Goal: Navigation & Orientation: Find specific page/section

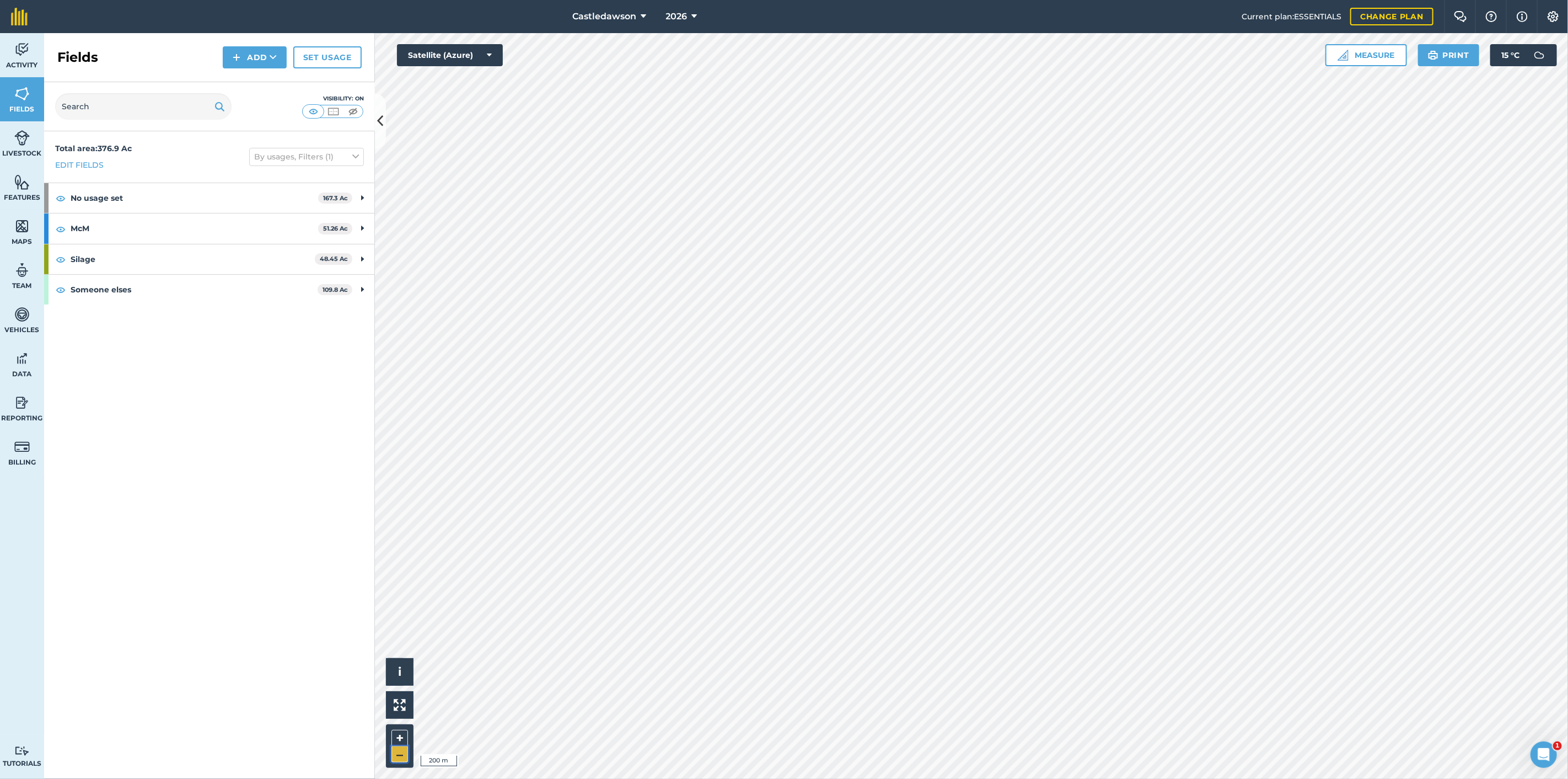
click at [398, 752] on button "–" at bounding box center [400, 754] width 17 height 16
click at [403, 736] on button "+" at bounding box center [400, 738] width 17 height 17
click at [400, 736] on button "+" at bounding box center [400, 738] width 17 height 17
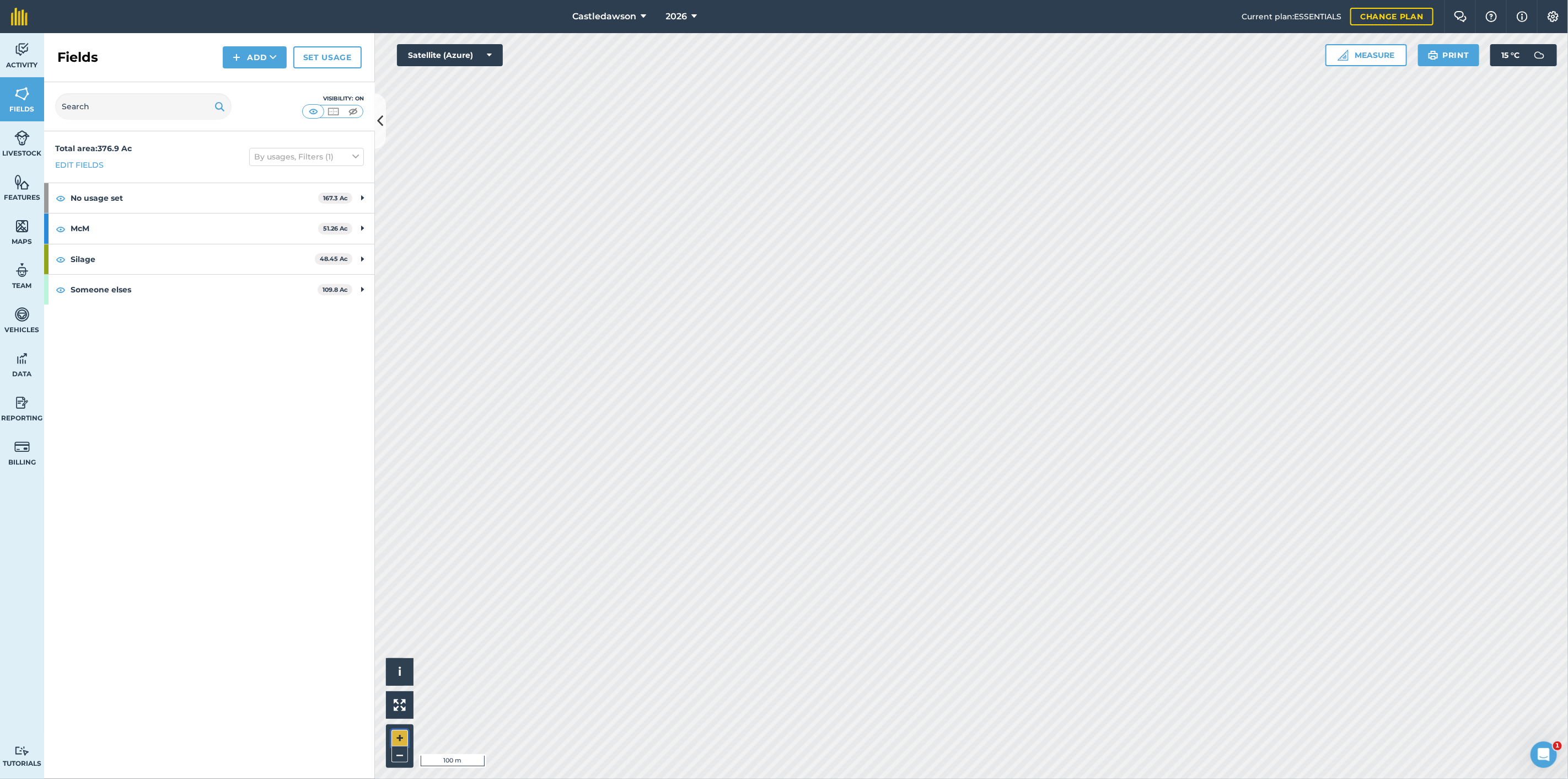
click at [400, 736] on button "+" at bounding box center [400, 738] width 17 height 17
click at [401, 759] on button "–" at bounding box center [400, 754] width 17 height 16
click at [406, 759] on button "–" at bounding box center [400, 754] width 17 height 16
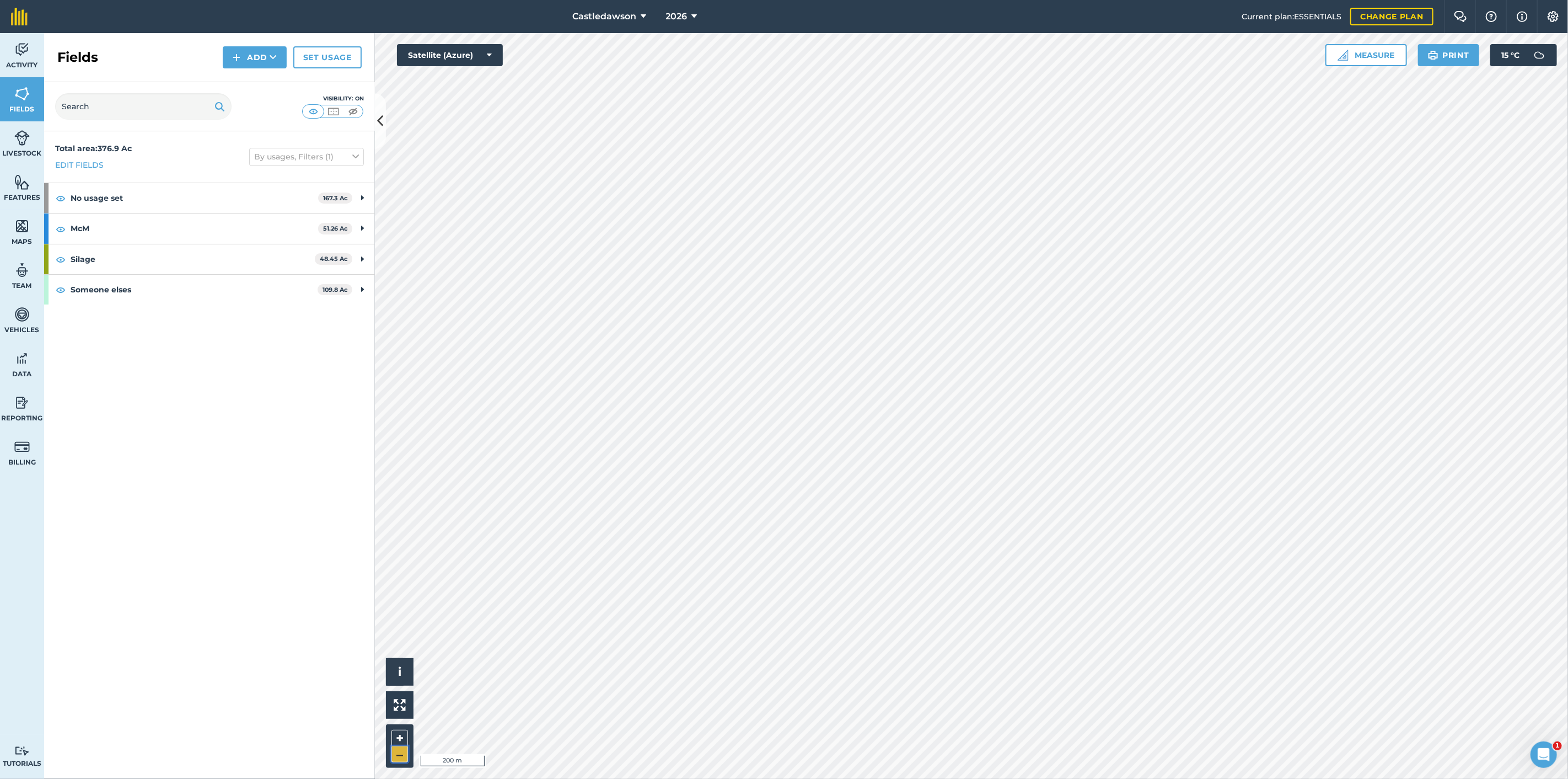
click at [394, 756] on button "–" at bounding box center [400, 754] width 17 height 16
click at [395, 756] on button "–" at bounding box center [400, 754] width 17 height 16
click at [126, 501] on div "Activity Fields Livestock Features Maps Team Vehicles Data Reporting Billing Tu…" at bounding box center [784, 406] width 1568 height 746
click at [681, 494] on div "Activity Fields Livestock Features Maps Team Vehicles Data Reporting Billing Tu…" at bounding box center [784, 406] width 1568 height 746
drag, startPoint x: 154, startPoint y: 4, endPoint x: 331, endPoint y: 90, distance: 196.8
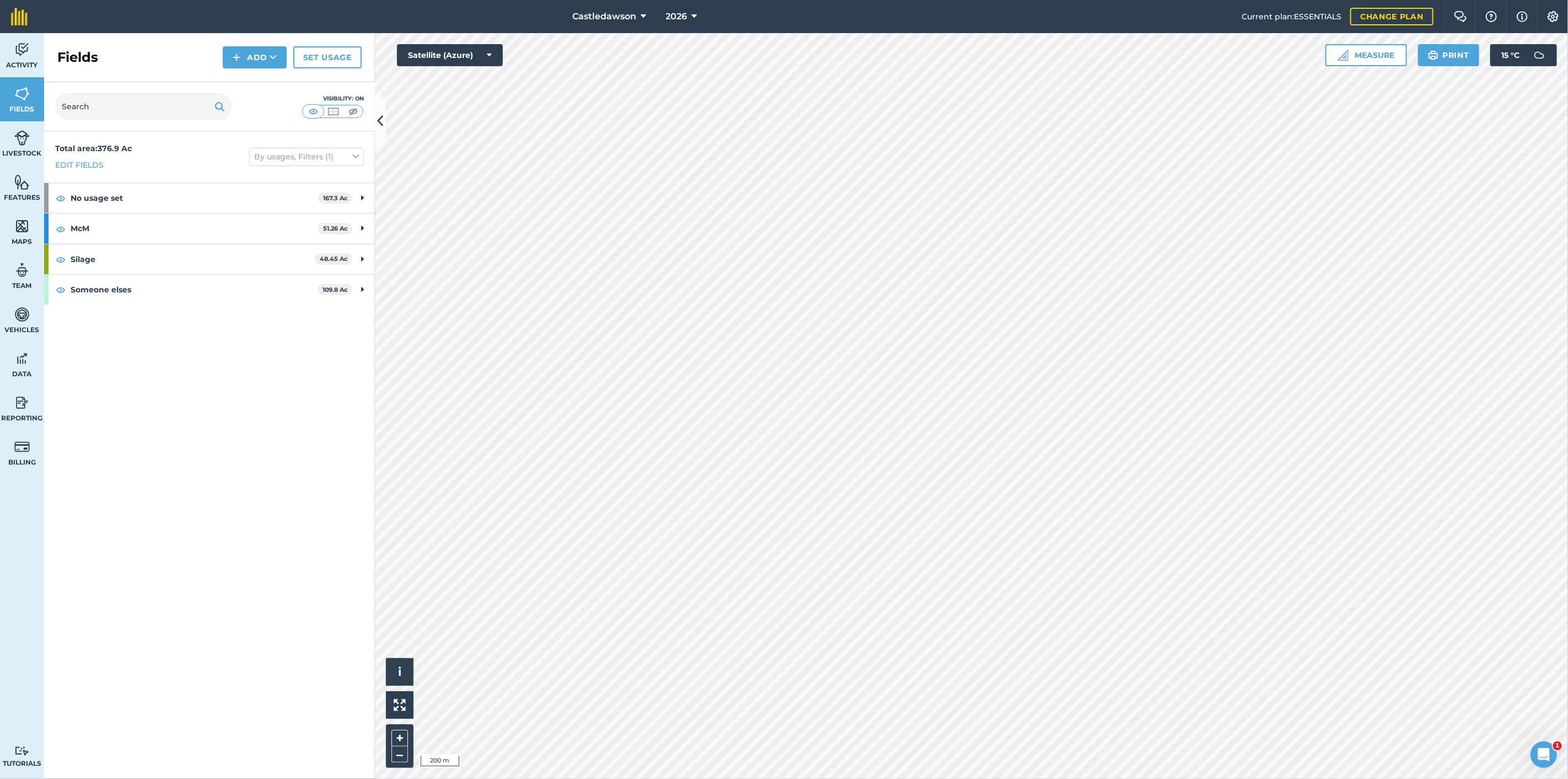
click at [331, 90] on div "Castledawson 2026 Current plan : ESSENTIALS Change plan Farm Chat Help Info Set…" at bounding box center [784, 390] width 1568 height 779
click at [1322, 0] on html "Castledawson 2026 Current plan : ESSENTIALS Change plan Farm Chat Help Info Set…" at bounding box center [784, 390] width 1568 height 779
click at [549, 778] on html "Castledawson 2026 Current plan : ESSENTIALS Change plan Farm Chat Help Info Set…" at bounding box center [784, 390] width 1568 height 779
click at [393, 750] on button "–" at bounding box center [400, 754] width 17 height 16
click at [400, 735] on button "+" at bounding box center [400, 738] width 17 height 17
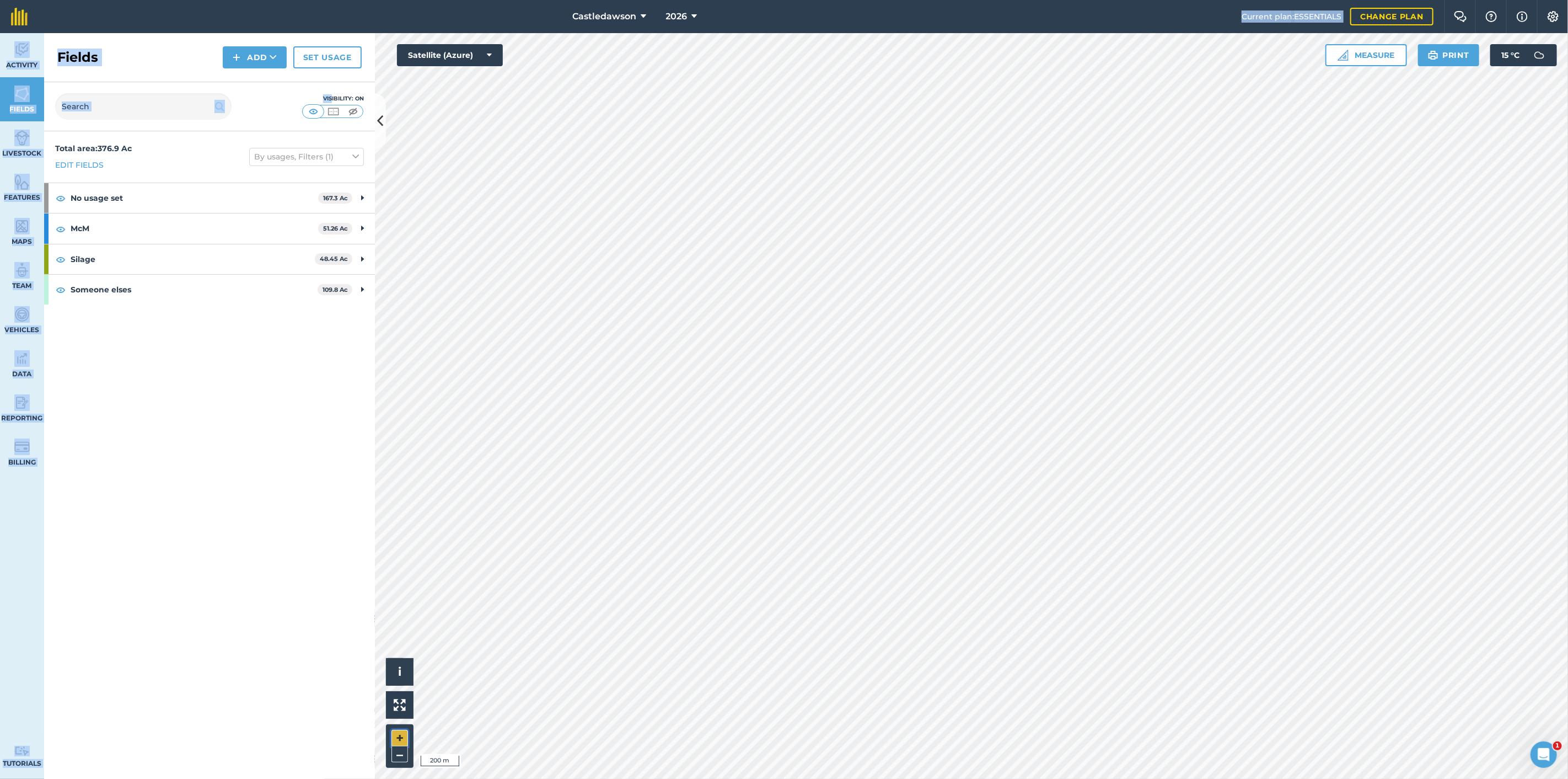
click at [400, 735] on button "+" at bounding box center [400, 738] width 17 height 17
click at [402, 730] on button "+" at bounding box center [400, 738] width 17 height 17
drag, startPoint x: 317, startPoint y: 723, endPoint x: 334, endPoint y: 723, distance: 17.0
click at [334, 723] on div "Total area : 376.9 Ac Edit fields By usages, Filters (1) No usage set 167.3 Ac …" at bounding box center [210, 455] width 331 height 648
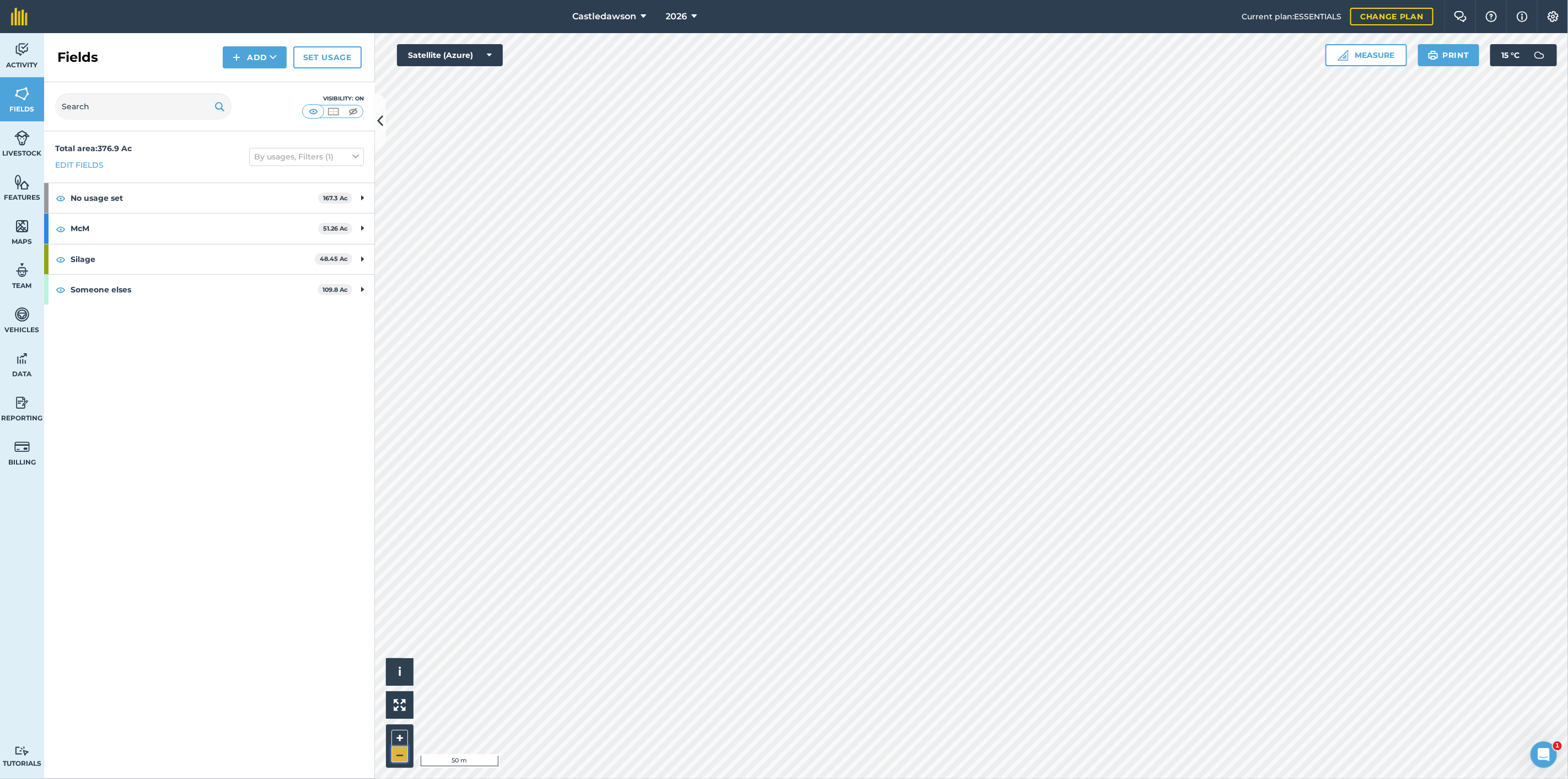
click at [401, 755] on button "–" at bounding box center [400, 754] width 17 height 16
click at [401, 754] on button "–" at bounding box center [400, 754] width 17 height 16
drag, startPoint x: 405, startPoint y: 727, endPoint x: 400, endPoint y: 736, distance: 10.3
click at [400, 736] on div "+ –" at bounding box center [400, 746] width 28 height 43
click at [400, 736] on button "+" at bounding box center [400, 738] width 17 height 17
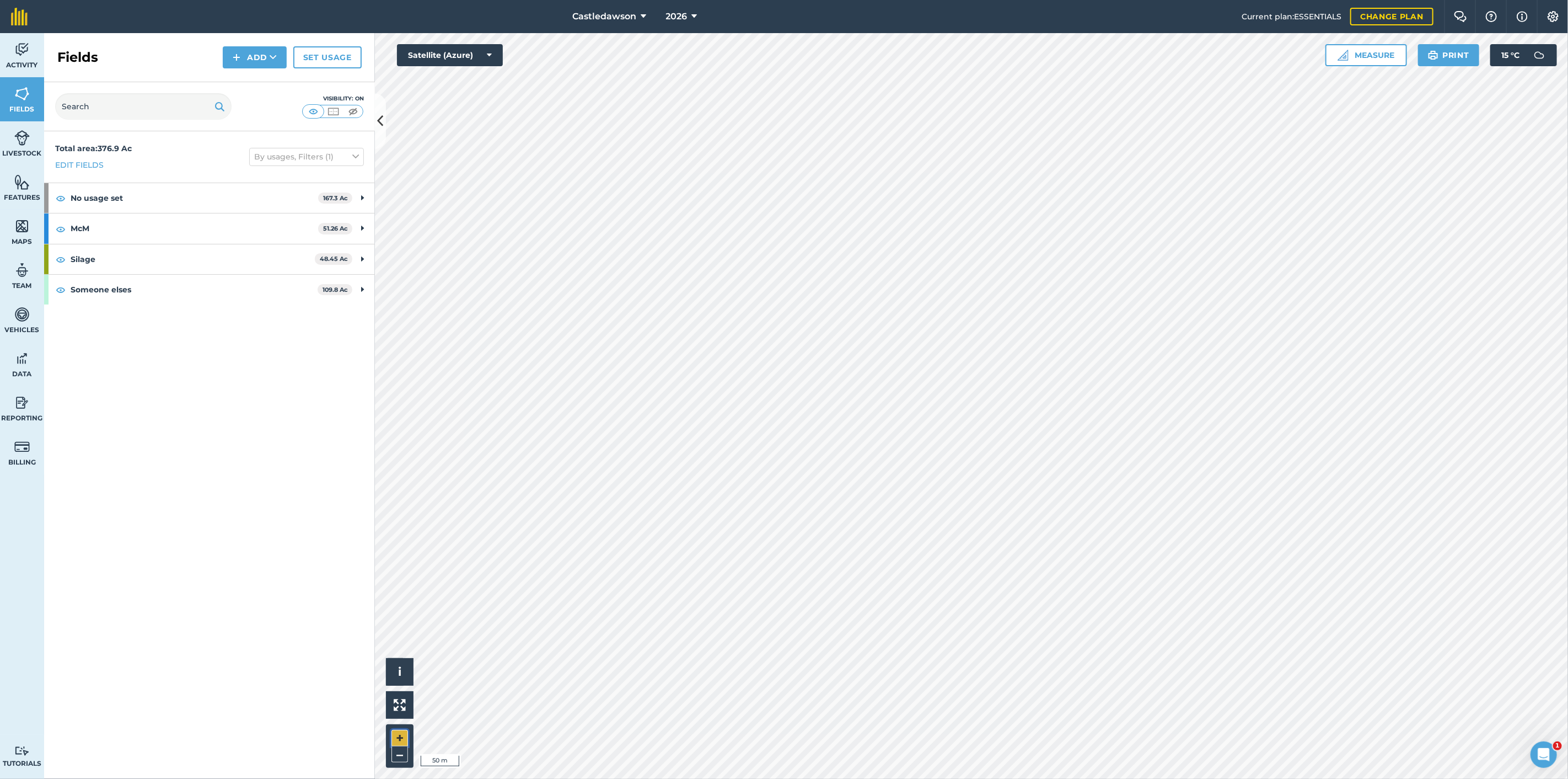
click at [400, 736] on button "+" at bounding box center [400, 738] width 17 height 17
click at [174, 0] on html "Castledawson 2026 Current plan : ESSENTIALS Change plan Farm Chat Help Info Set…" at bounding box center [784, 390] width 1568 height 779
click at [977, 778] on html "Castledawson 2026 Current plan : ESSENTIALS Change plan Farm Chat Help Info Set…" at bounding box center [784, 390] width 1568 height 779
click at [457, 778] on html "Castledawson 2026 Current plan : ESSENTIALS Change plan Farm Chat Help Info Set…" at bounding box center [784, 390] width 1568 height 779
click at [947, 778] on html "Castledawson 2026 Current plan : ESSENTIALS Change plan Farm Chat Help Info Set…" at bounding box center [784, 390] width 1568 height 779
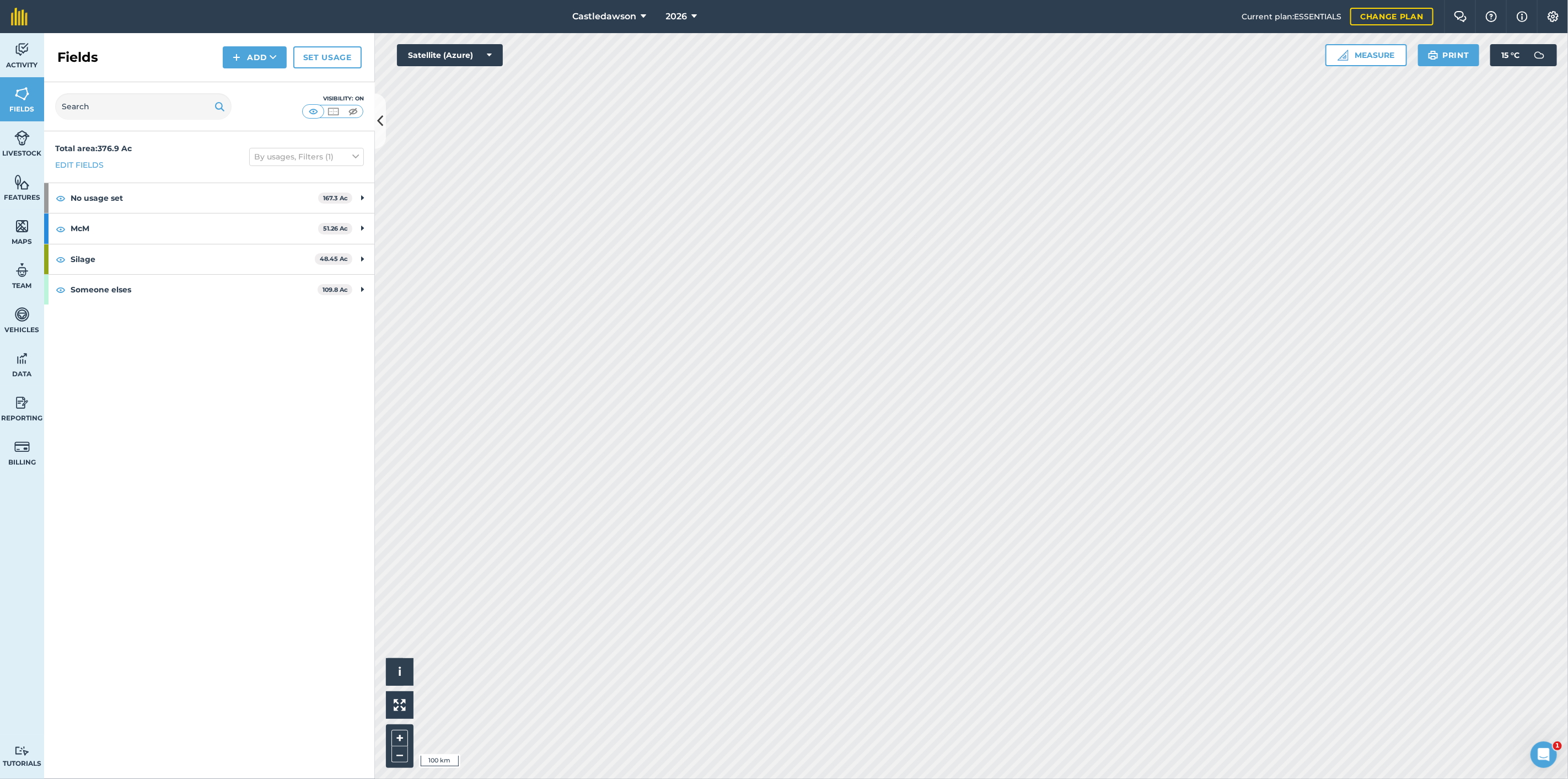
click at [977, 778] on html "Castledawson 2026 Current plan : ESSENTIALS Change plan Farm Chat Help Info Set…" at bounding box center [784, 390] width 1568 height 779
click at [780, 778] on html "Castledawson 2026 Current plan : ESSENTIALS Change plan Farm Chat Help Info Set…" at bounding box center [784, 390] width 1568 height 779
click at [16, 179] on img at bounding box center [21, 182] width 16 height 17
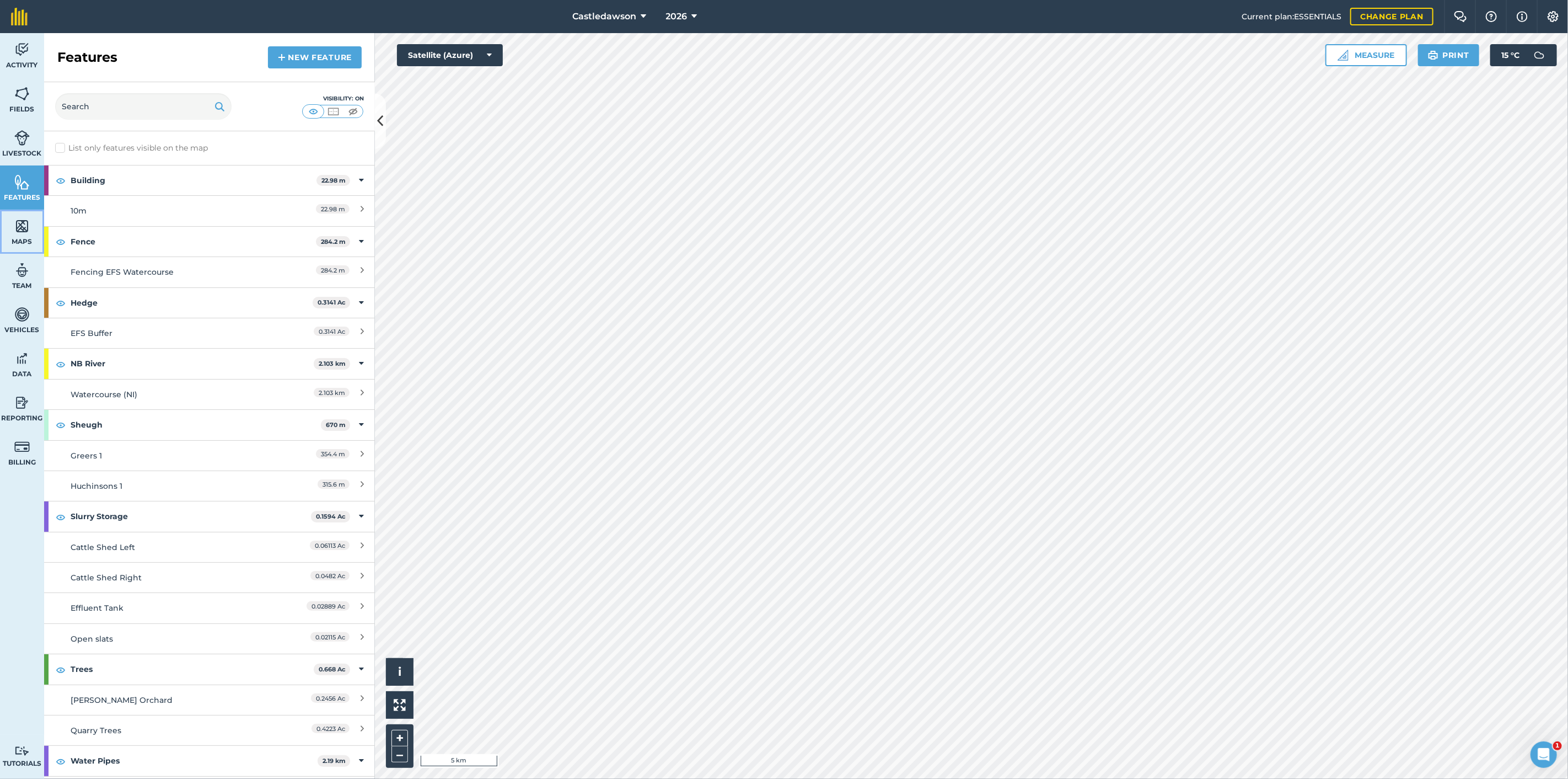
click at [18, 211] on link "Maps" at bounding box center [22, 232] width 44 height 44
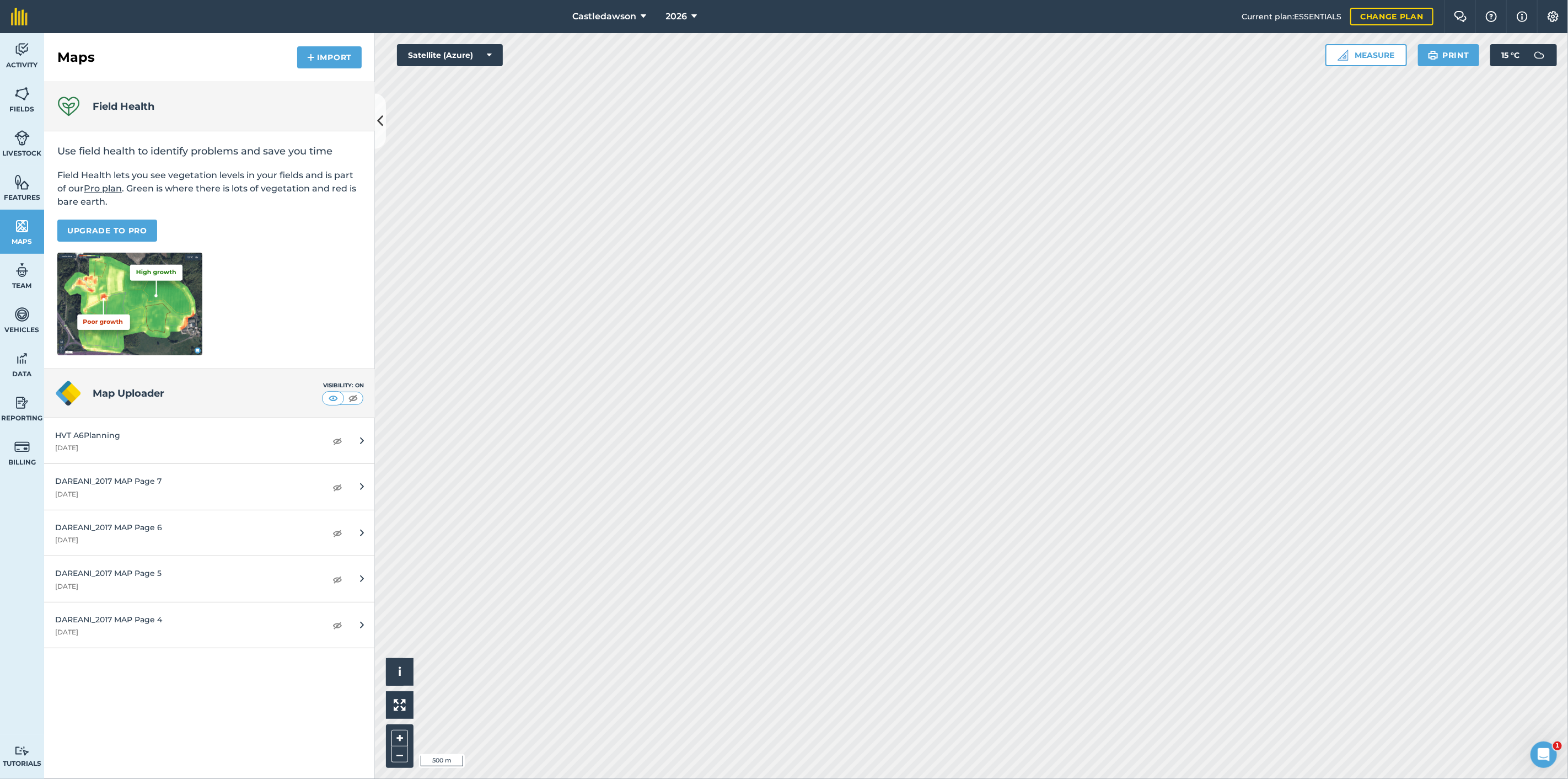
click at [365, 212] on div "Use field health to identify problems and save you time Field Health lets you s…" at bounding box center [210, 250] width 331 height 238
click at [25, 122] on link "Livestock" at bounding box center [22, 143] width 44 height 44
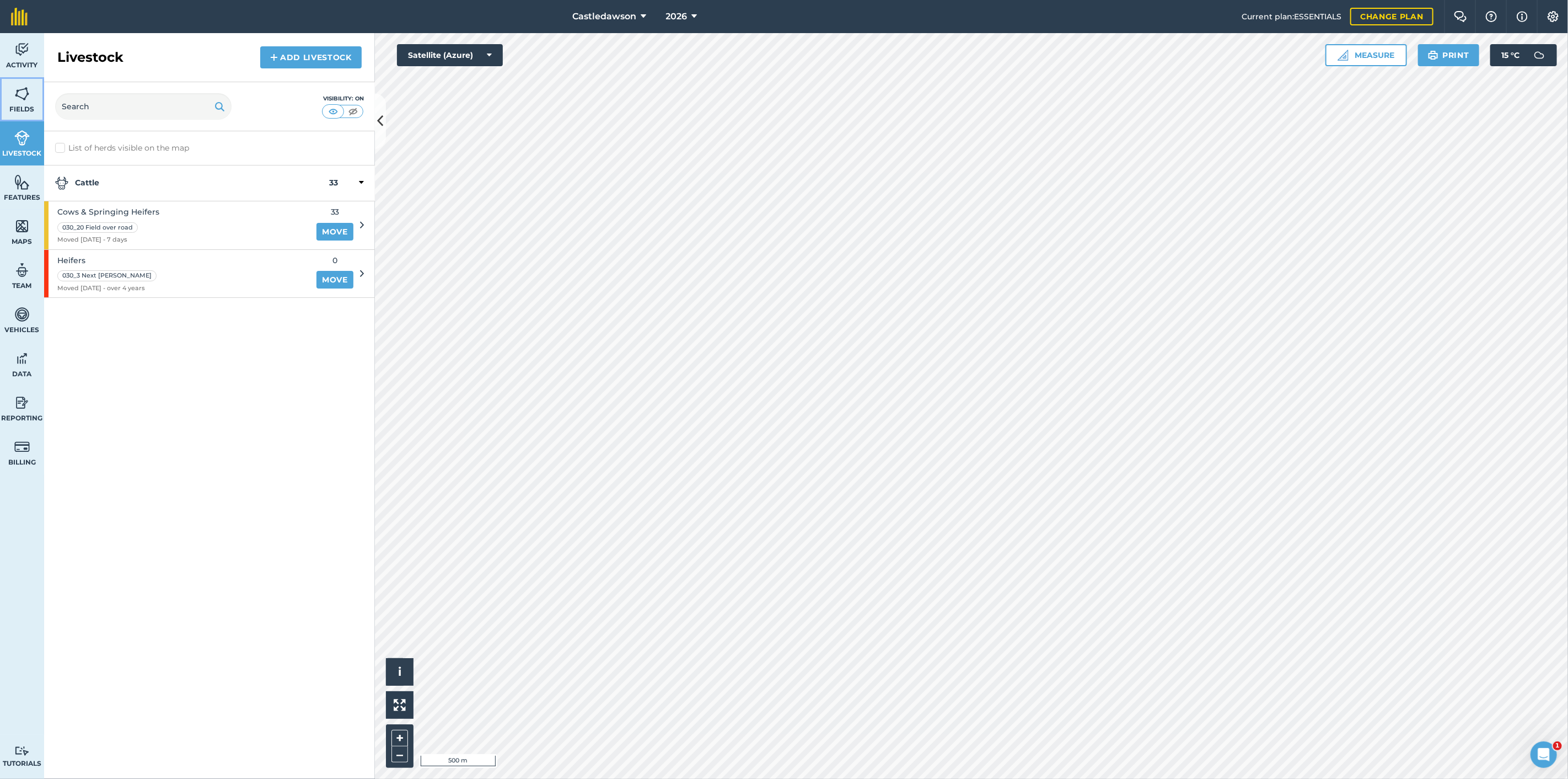
click at [28, 100] on img at bounding box center [21, 93] width 16 height 17
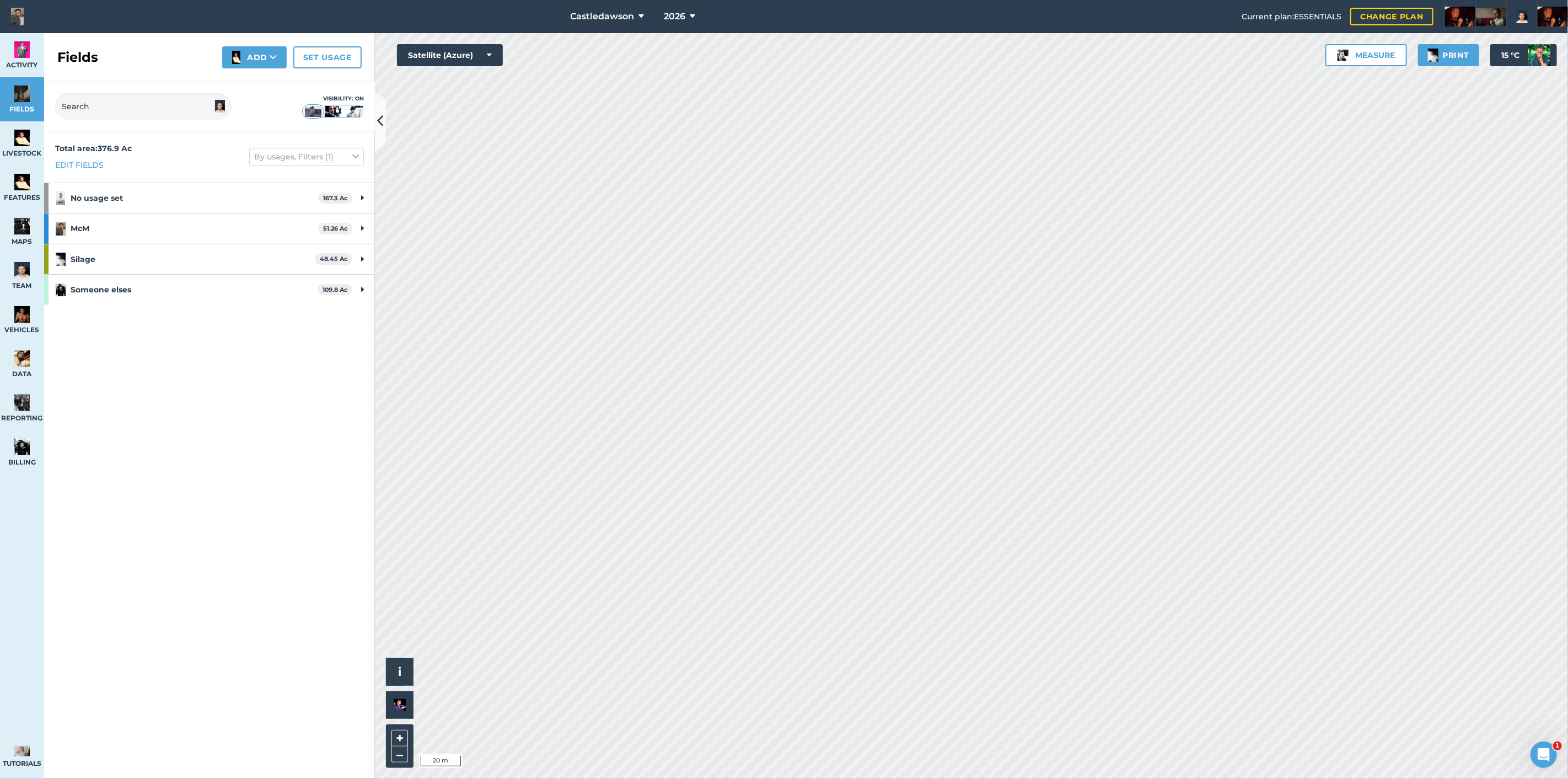
click at [374, 778] on html "Castledawson 2026 Current plan : ESSENTIALS Change plan Farm Chat Help Info Set…" at bounding box center [784, 390] width 1568 height 779
click at [699, 8] on button "2026" at bounding box center [680, 17] width 41 height 33
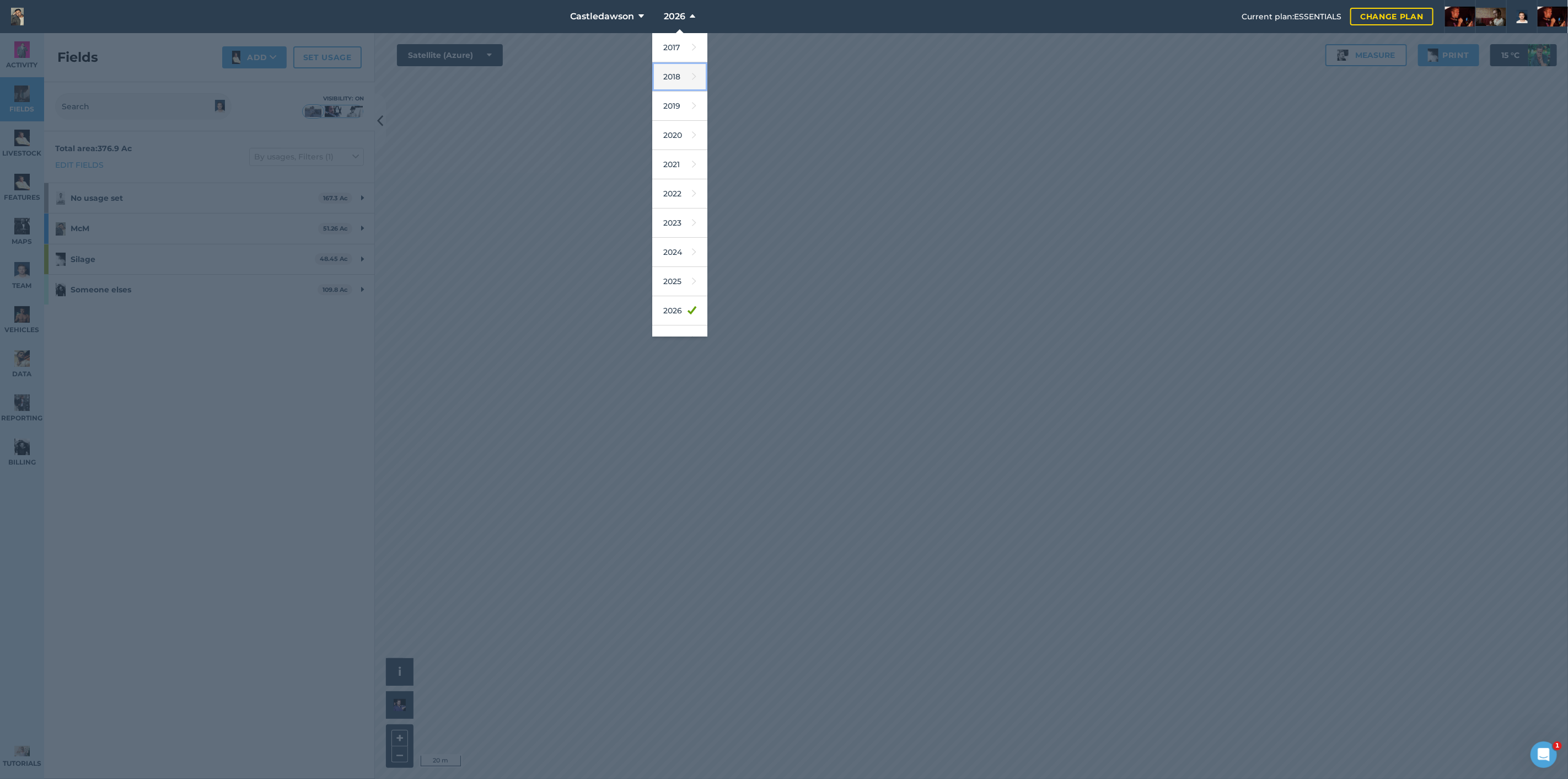
click at [697, 71] on icon at bounding box center [694, 77] width 5 height 16
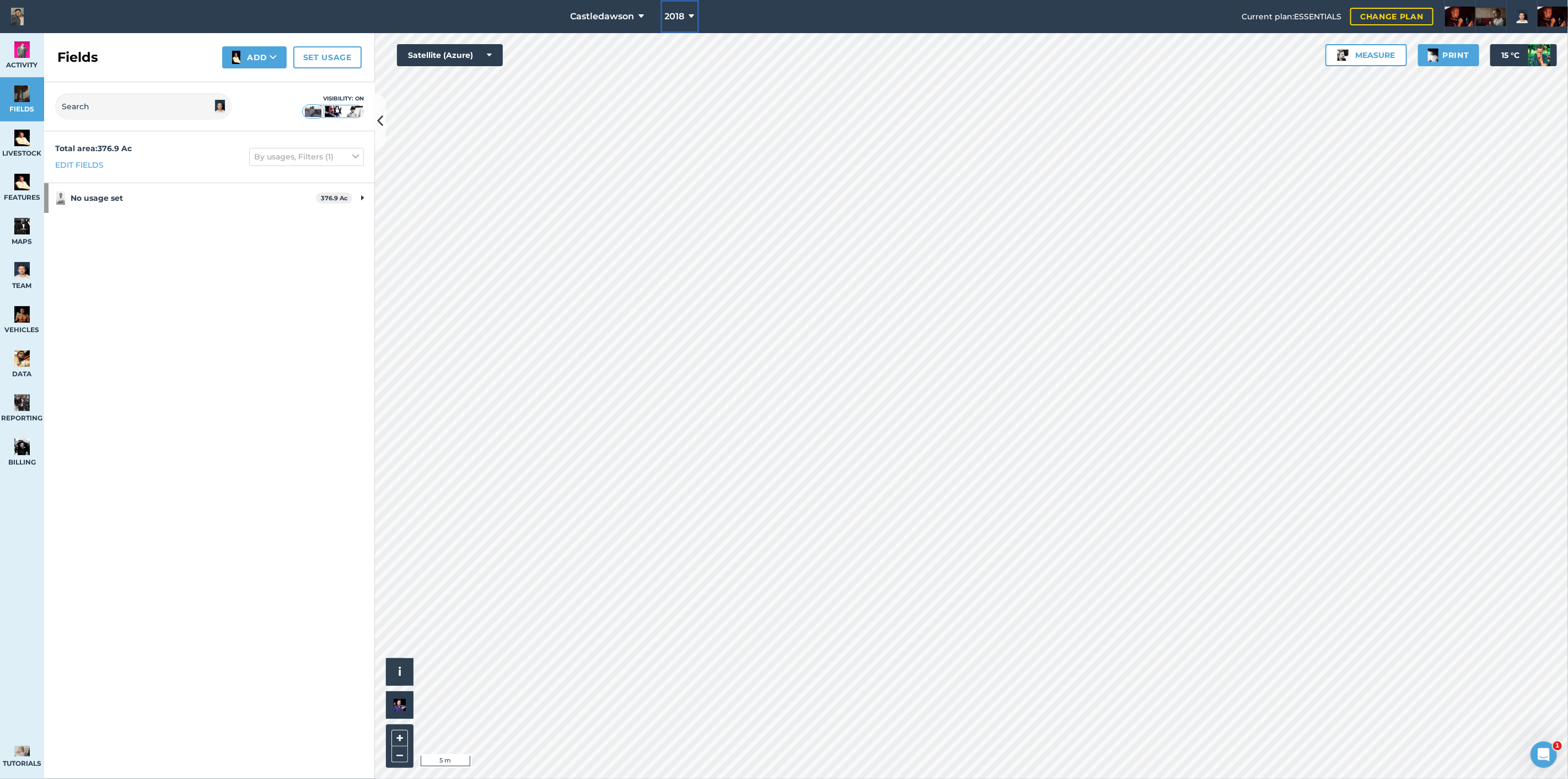
click at [685, 17] on span "2018" at bounding box center [674, 17] width 19 height 13
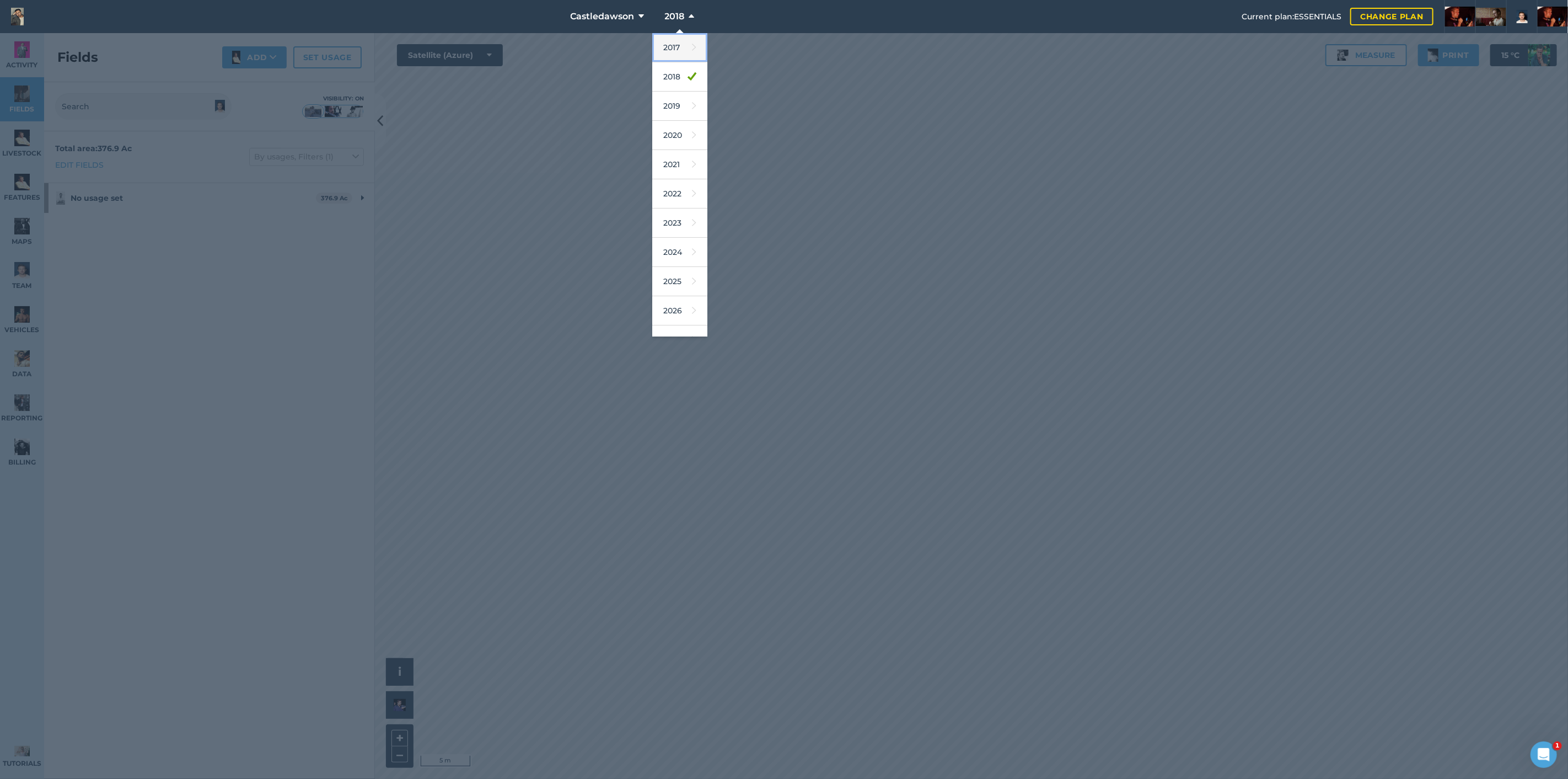
click at [708, 43] on link "2017" at bounding box center [680, 48] width 56 height 30
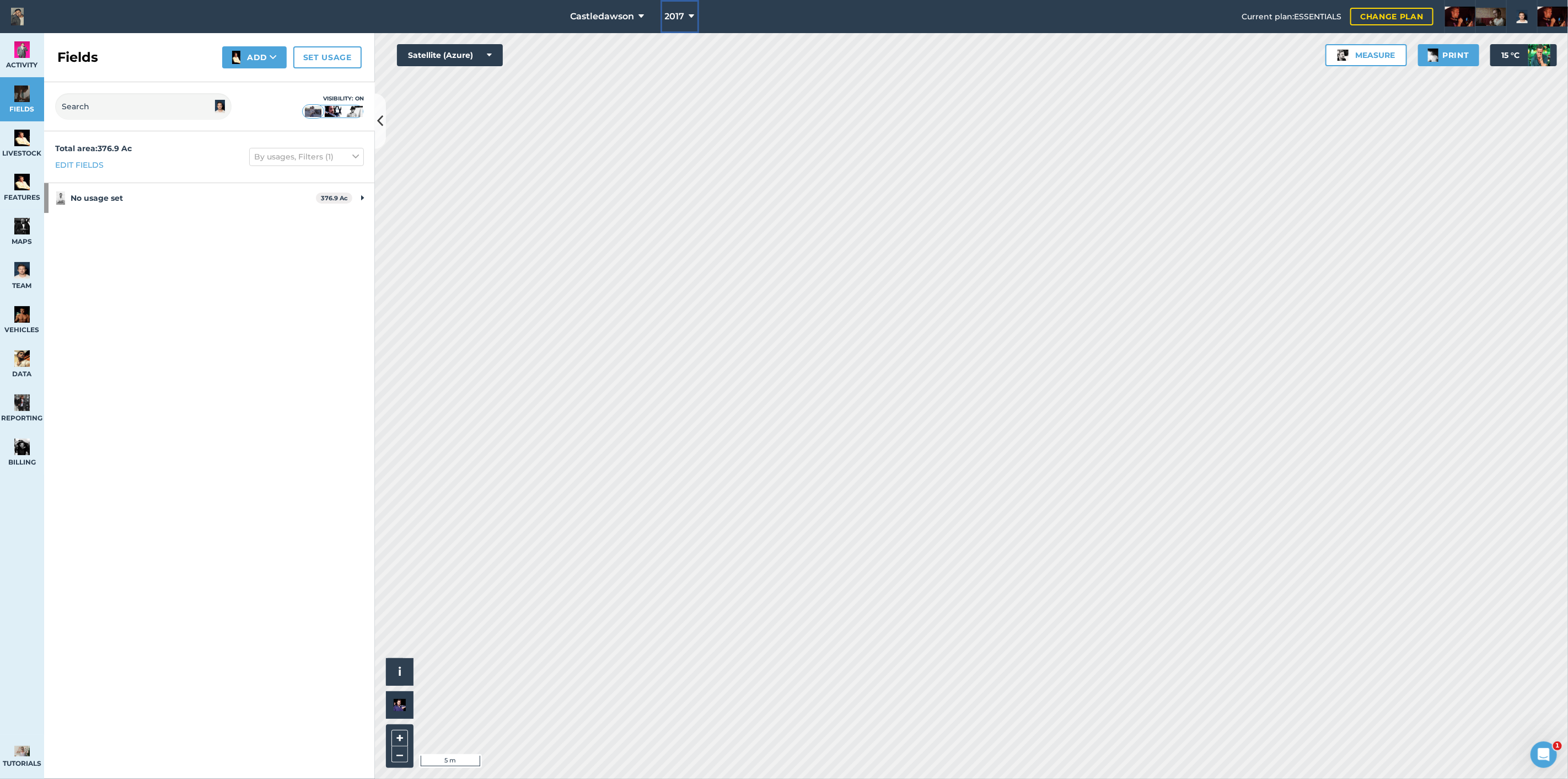
click at [685, 15] on span "2017" at bounding box center [674, 17] width 19 height 13
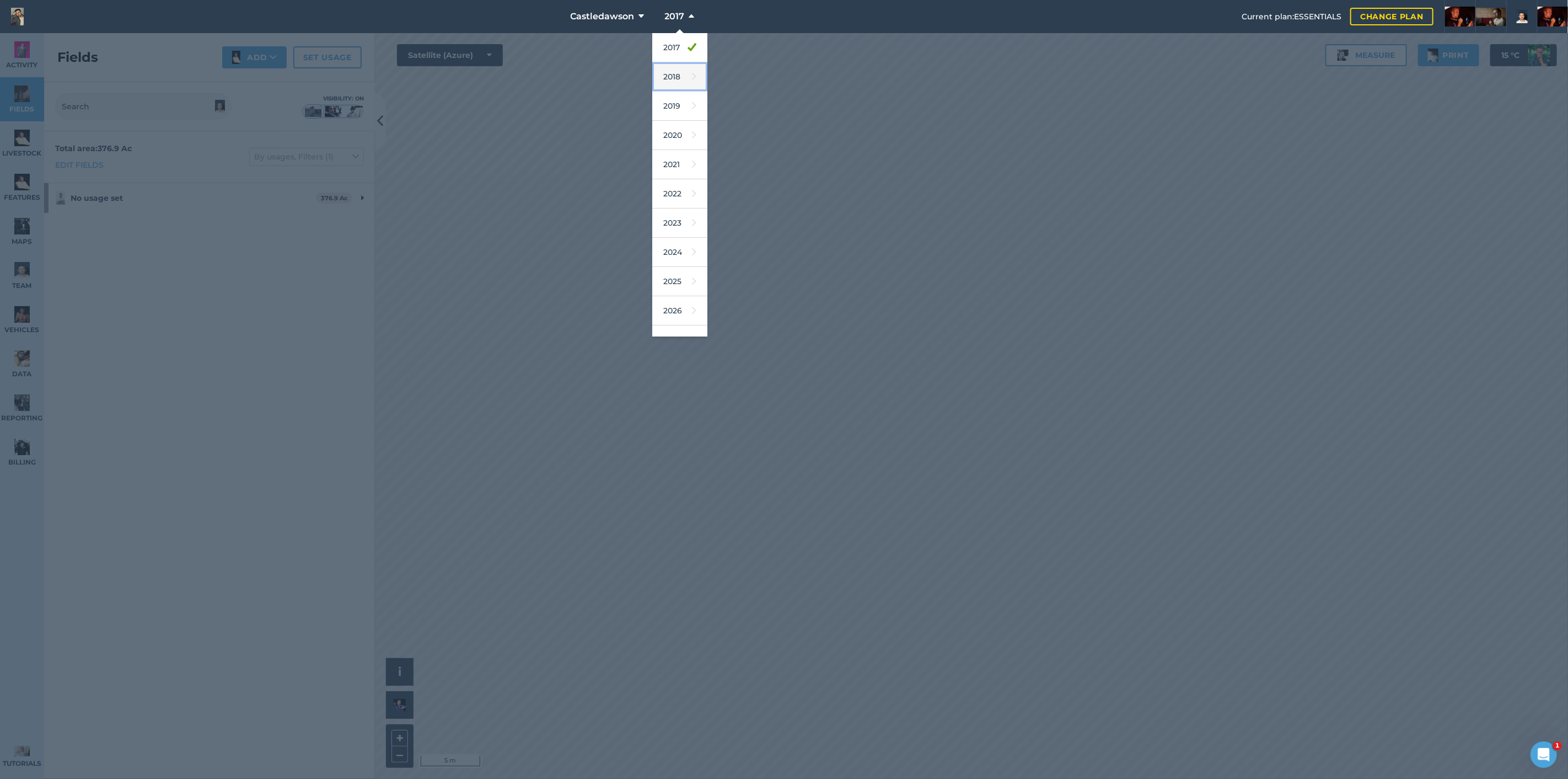
click at [704, 72] on link "2018" at bounding box center [680, 77] width 56 height 30
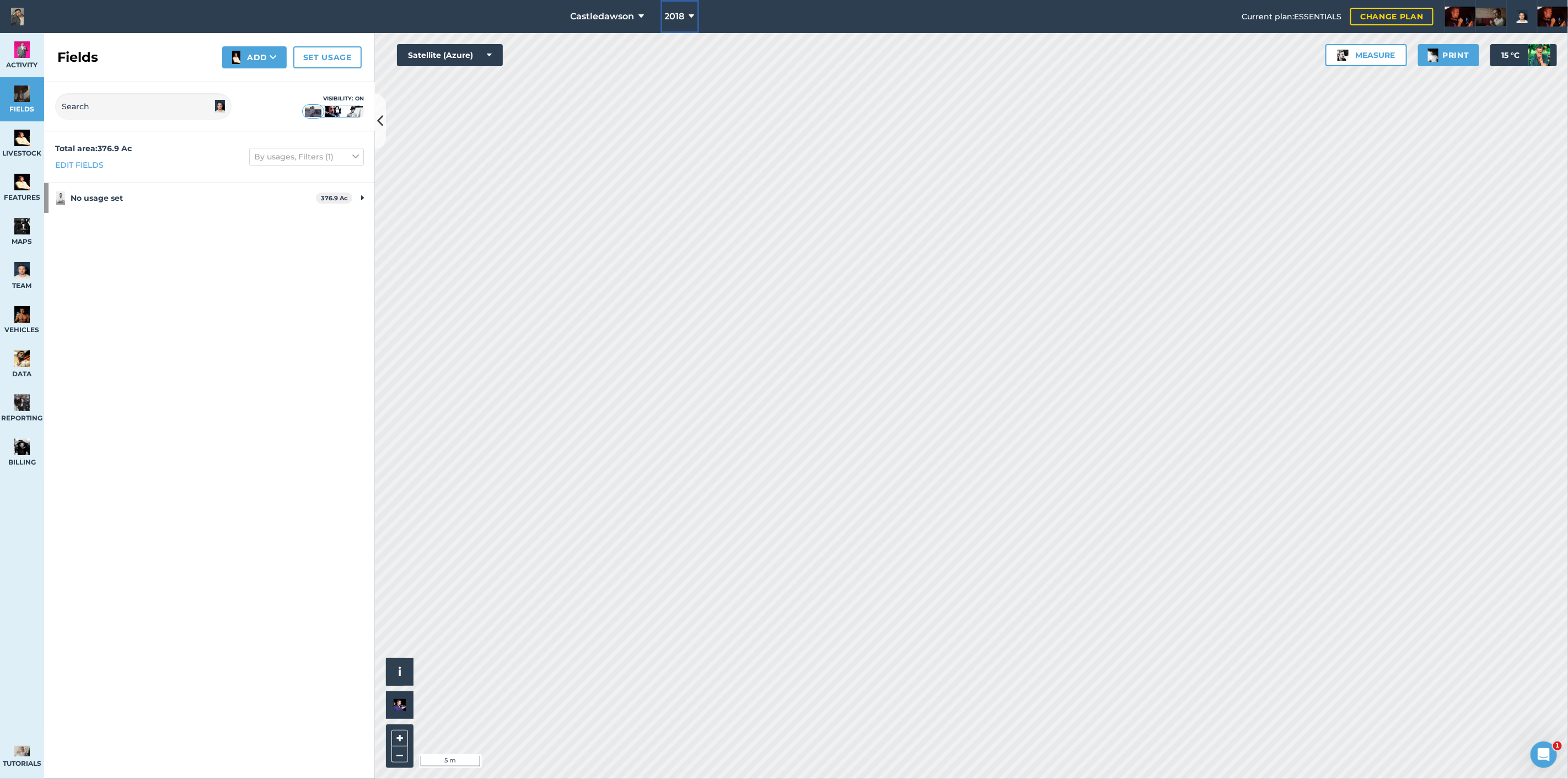
click at [685, 13] on span "2018" at bounding box center [674, 17] width 19 height 13
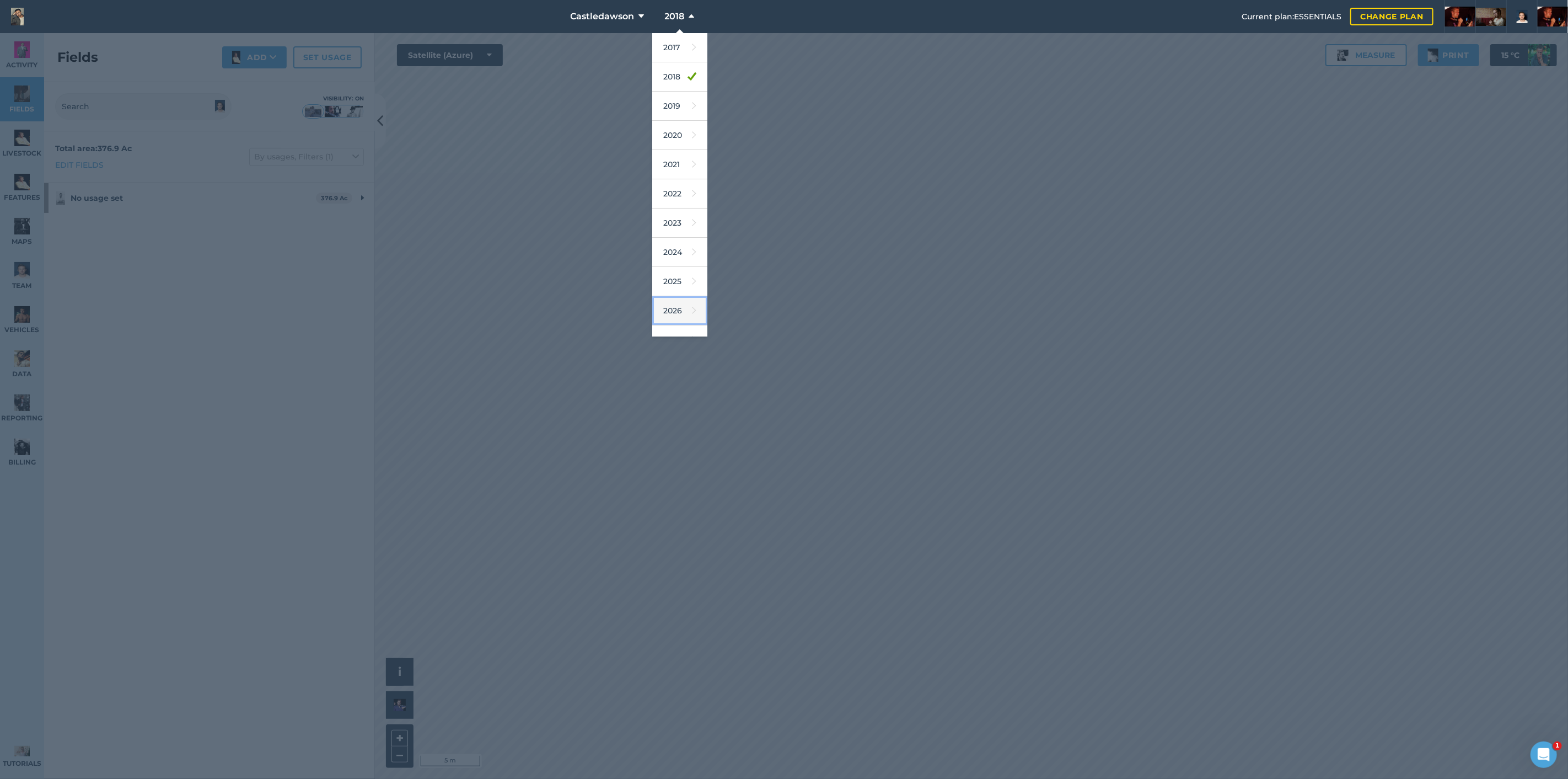
click at [697, 303] on icon at bounding box center [694, 310] width 5 height 16
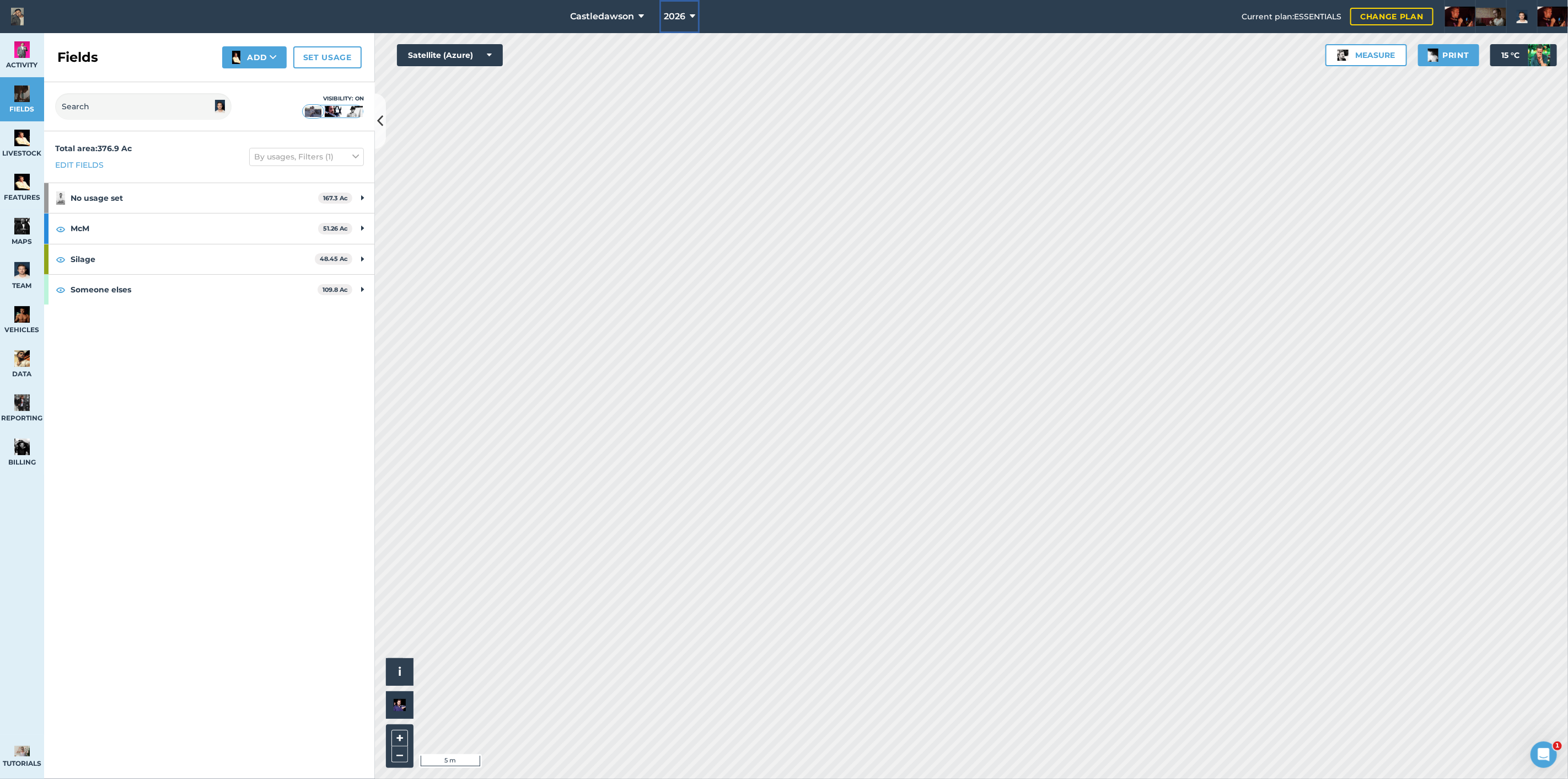
click at [685, 16] on span "2026" at bounding box center [674, 17] width 21 height 13
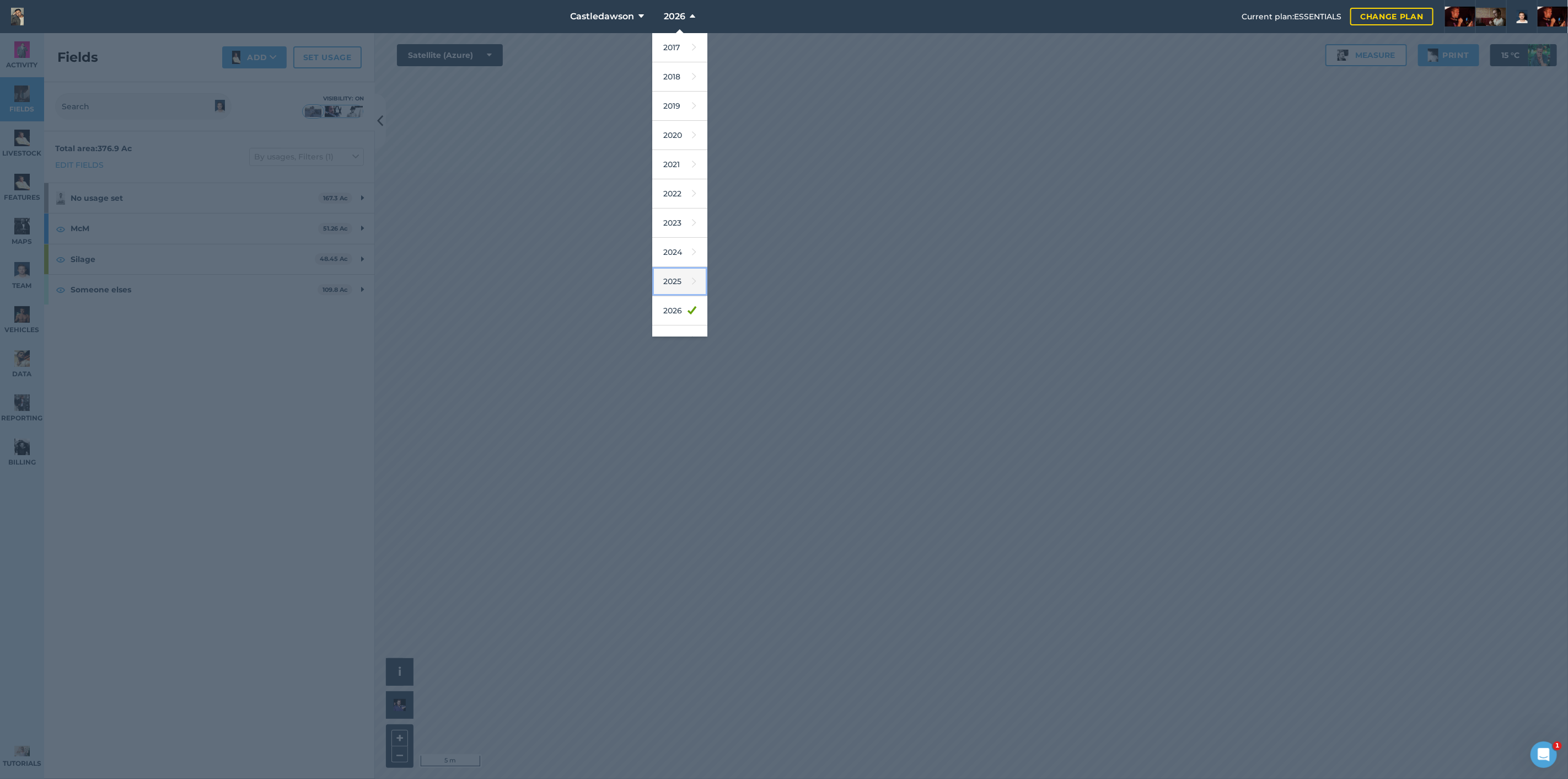
click at [697, 277] on icon at bounding box center [694, 281] width 5 height 16
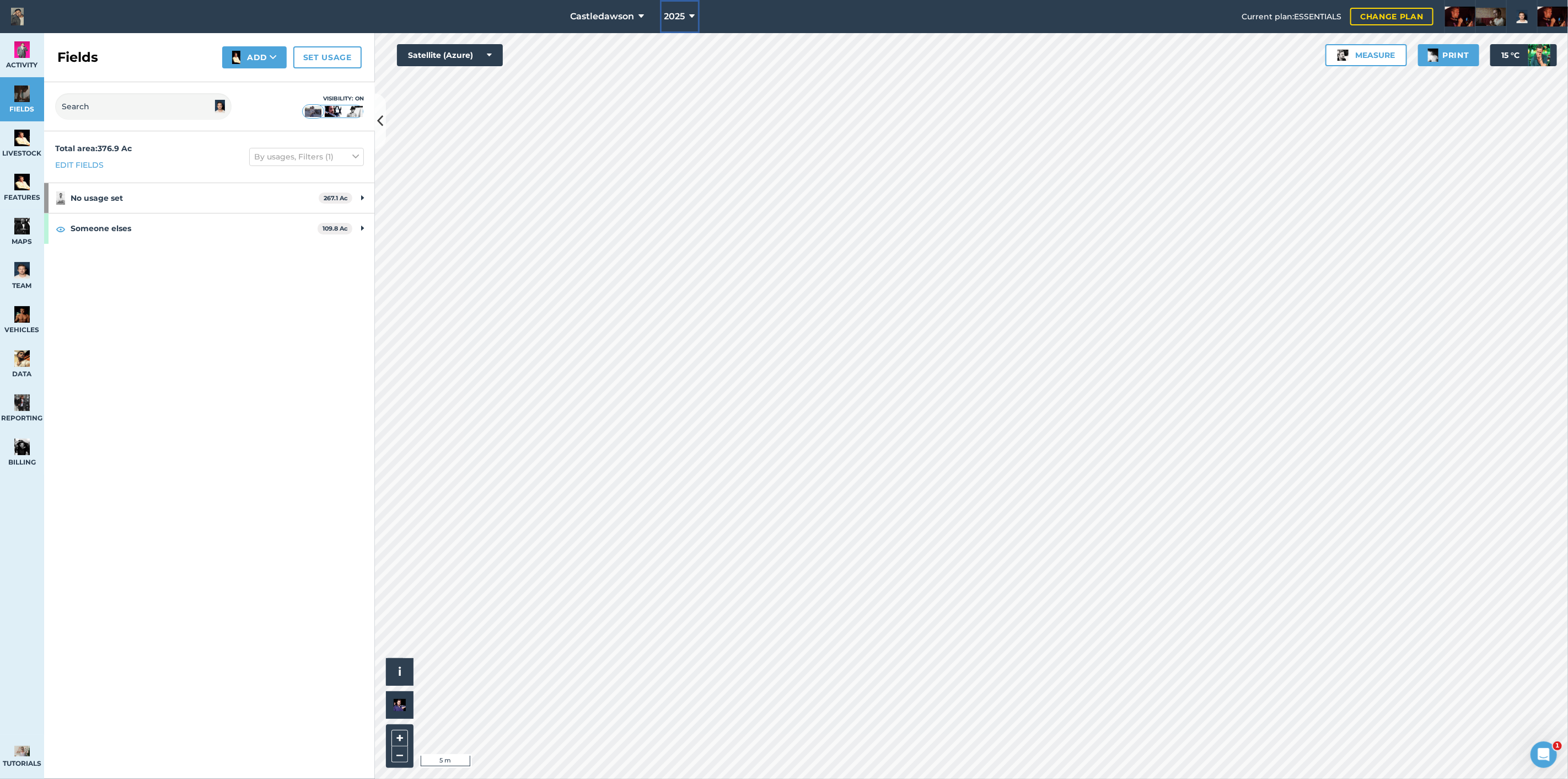
click at [685, 19] on span "2025" at bounding box center [674, 17] width 21 height 13
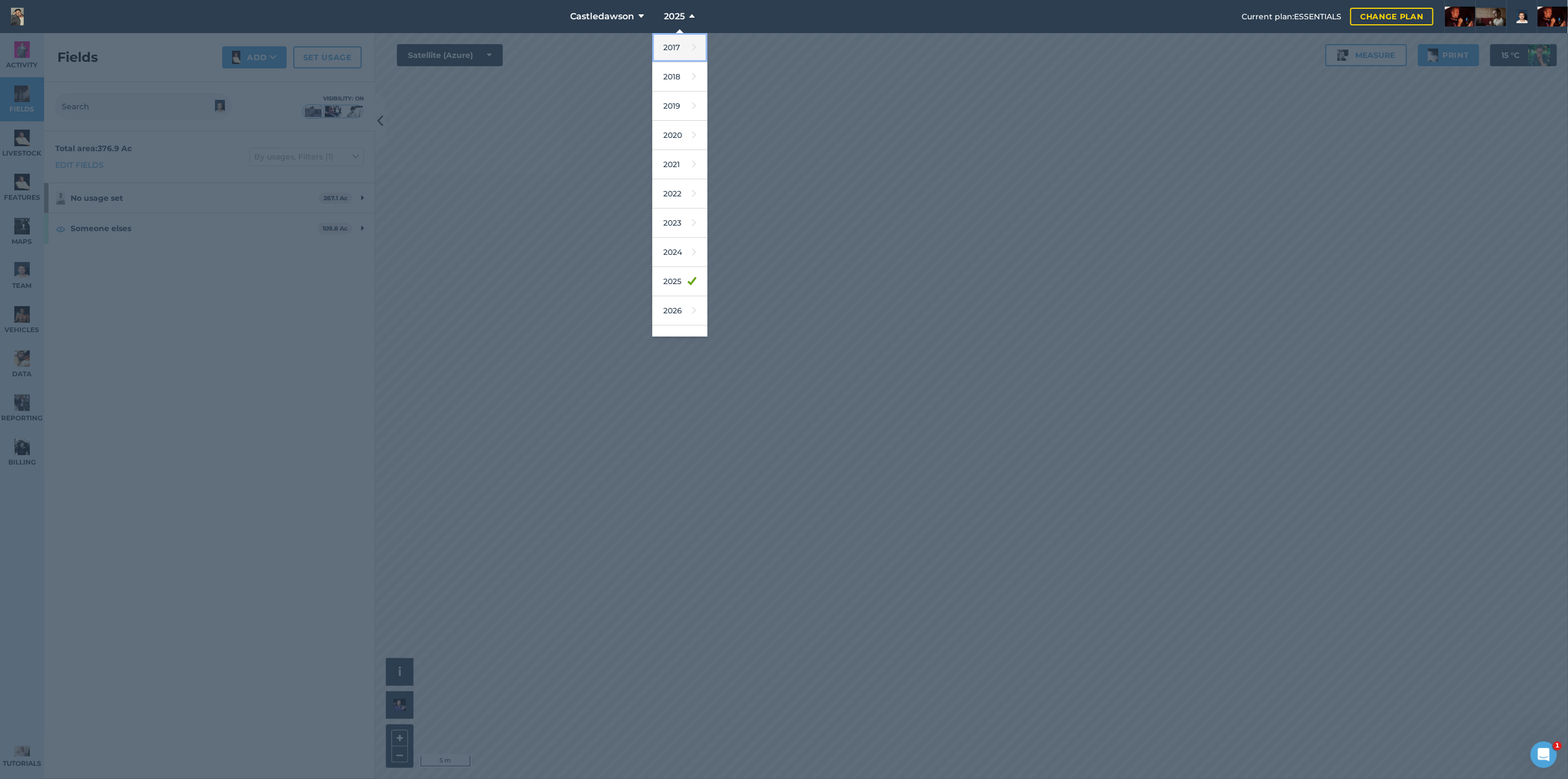
click at [708, 46] on link "2017" at bounding box center [680, 48] width 56 height 30
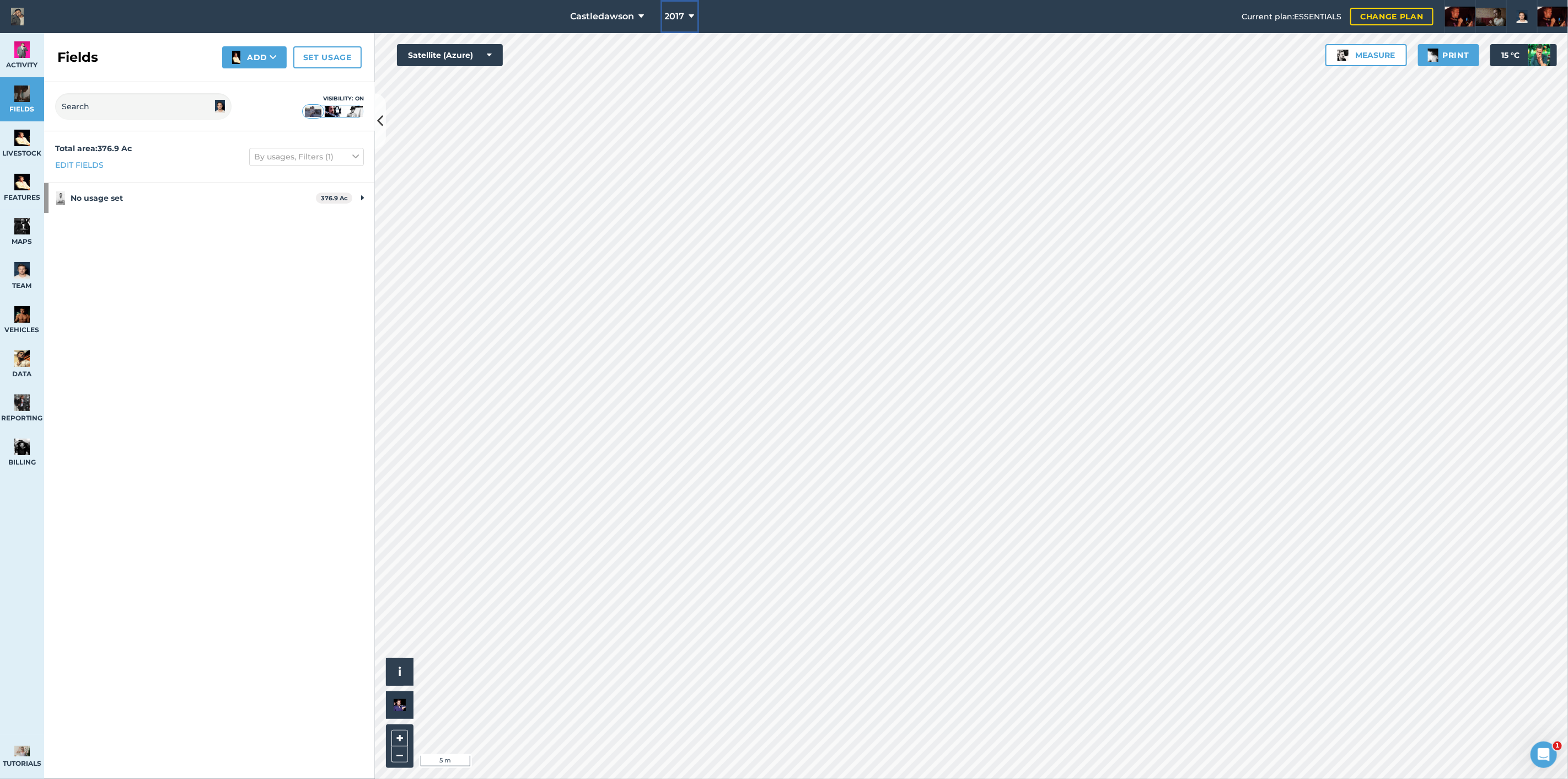
click at [685, 22] on span "2017" at bounding box center [674, 17] width 19 height 13
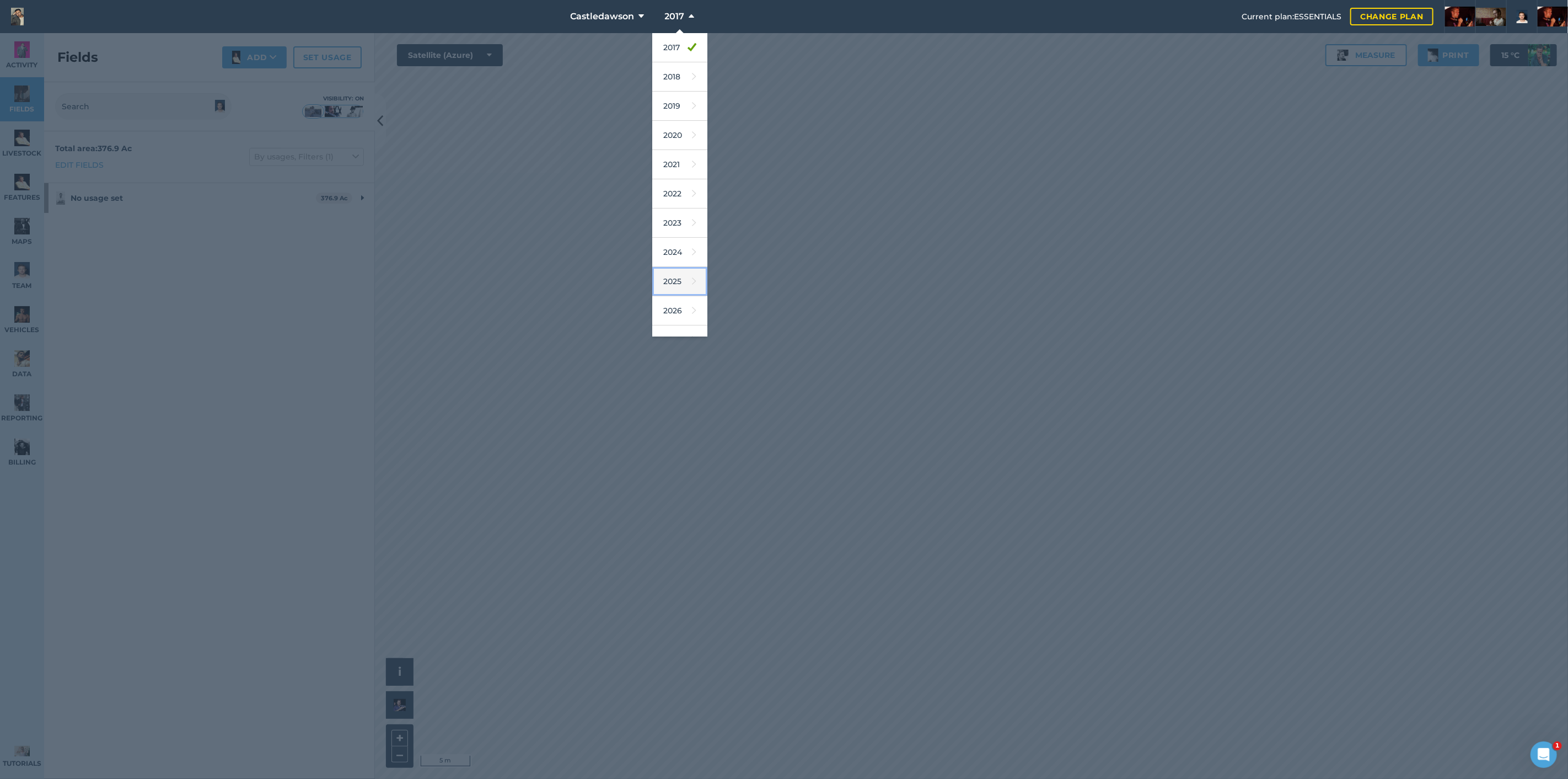
click at [708, 268] on link "2025" at bounding box center [680, 282] width 56 height 30
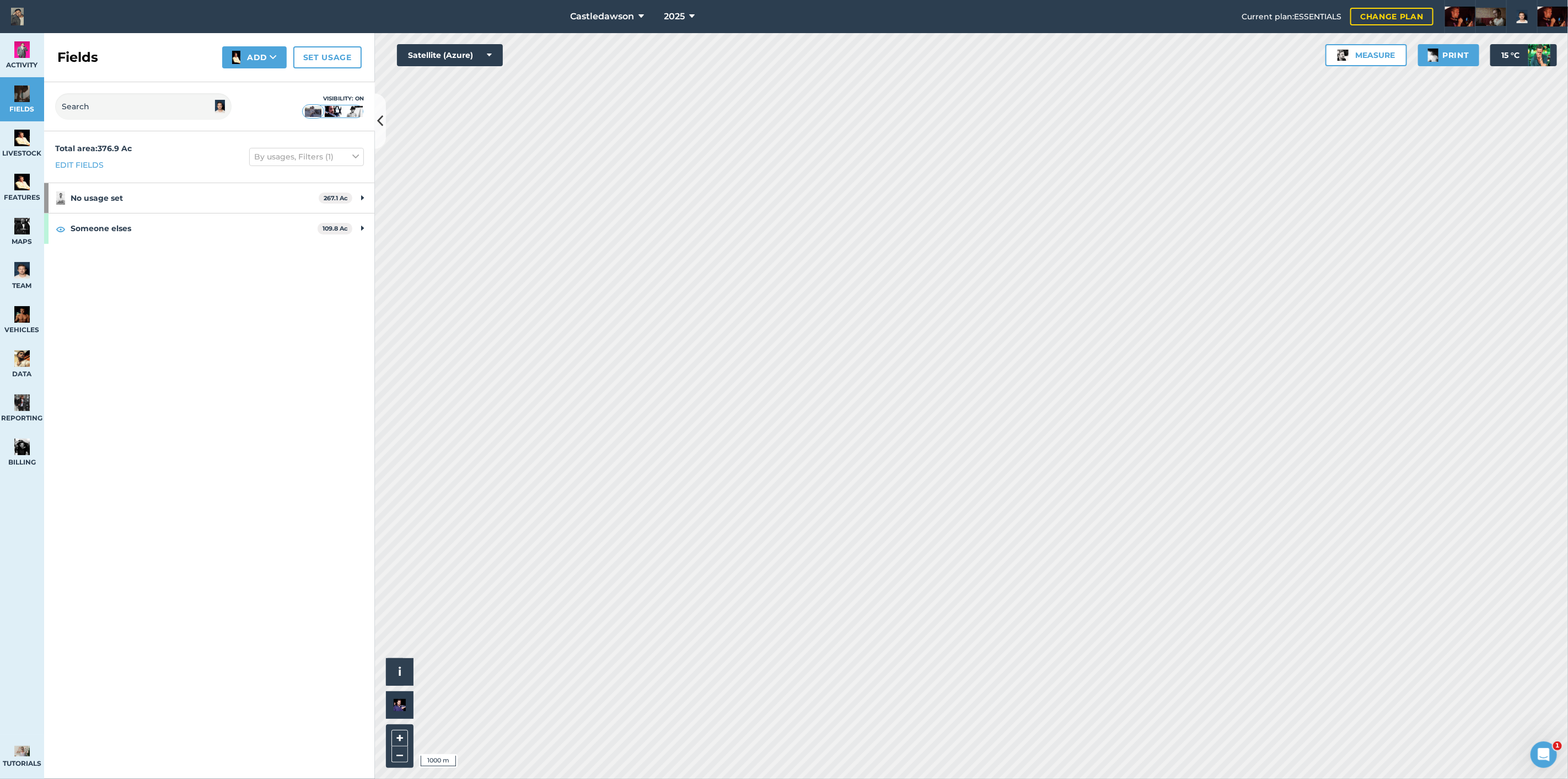
click at [765, 778] on html "Castledawson 2025 Current plan : ESSENTIALS Change plan Farm Chat Help Info Set…" at bounding box center [784, 390] width 1568 height 779
click at [986, 0] on html "Castledawson 2025 Current plan : ESSENTIALS Change plan Farm Chat Help Info Set…" at bounding box center [784, 390] width 1568 height 779
click at [816, 778] on html "Castledawson 2025 Current plan : ESSENTIALS Change plan Farm Chat Help Info Set…" at bounding box center [784, 390] width 1568 height 779
click at [679, 778] on html "Castledawson 2025 Current plan : ESSENTIALS Change plan Farm Chat Help Info Set…" at bounding box center [784, 390] width 1568 height 779
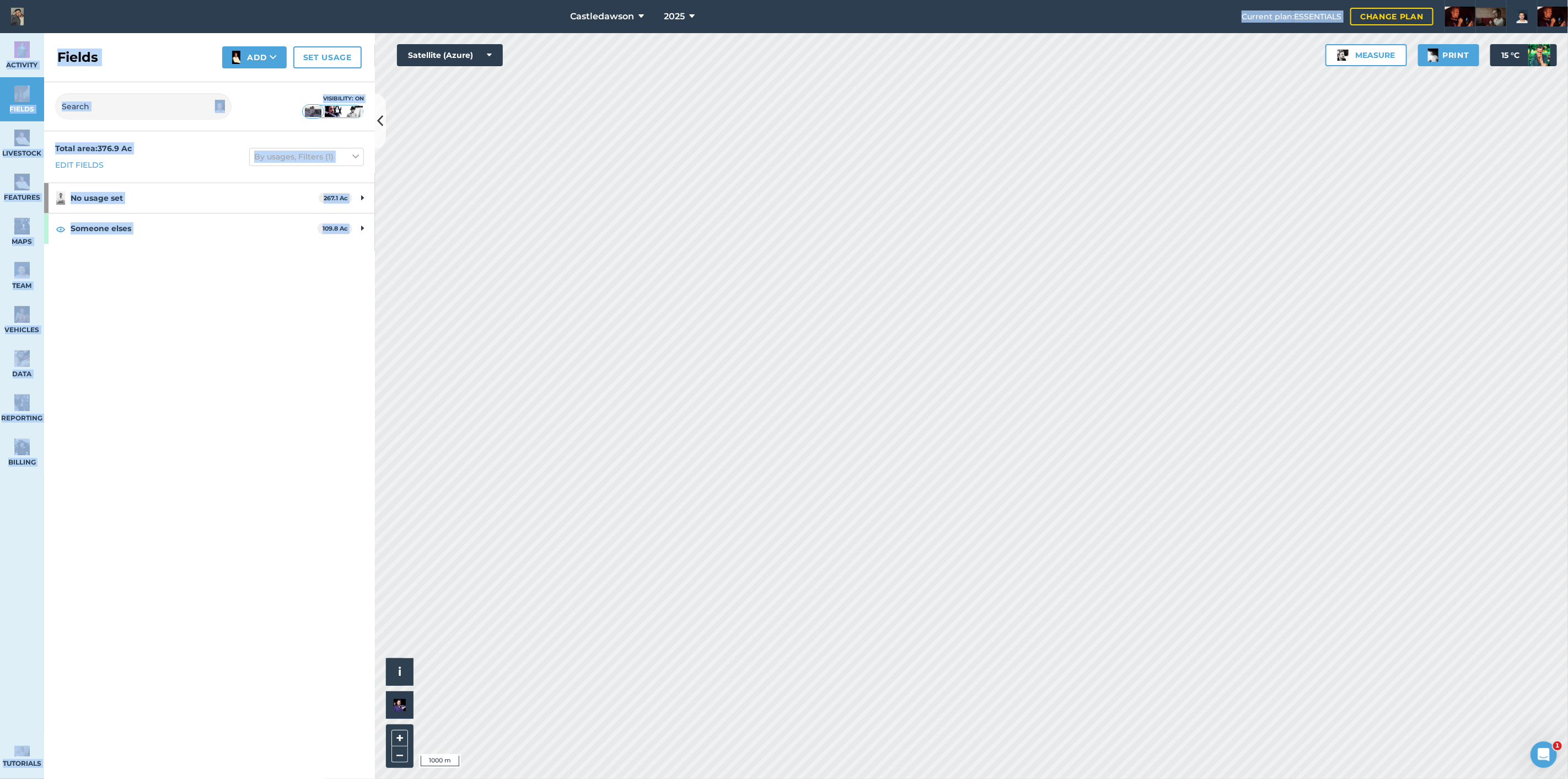
click at [1017, 773] on div "Castledawson 2025 Current plan : ESSENTIALS Change plan Farm Chat Help Info Set…" at bounding box center [784, 390] width 1568 height 779
click at [899, 687] on div "Castledawson 2025 Current plan : ESSENTIALS Change plan Farm Chat Help Info Set…" at bounding box center [784, 390] width 1568 height 779
